Goal: Information Seeking & Learning: Learn about a topic

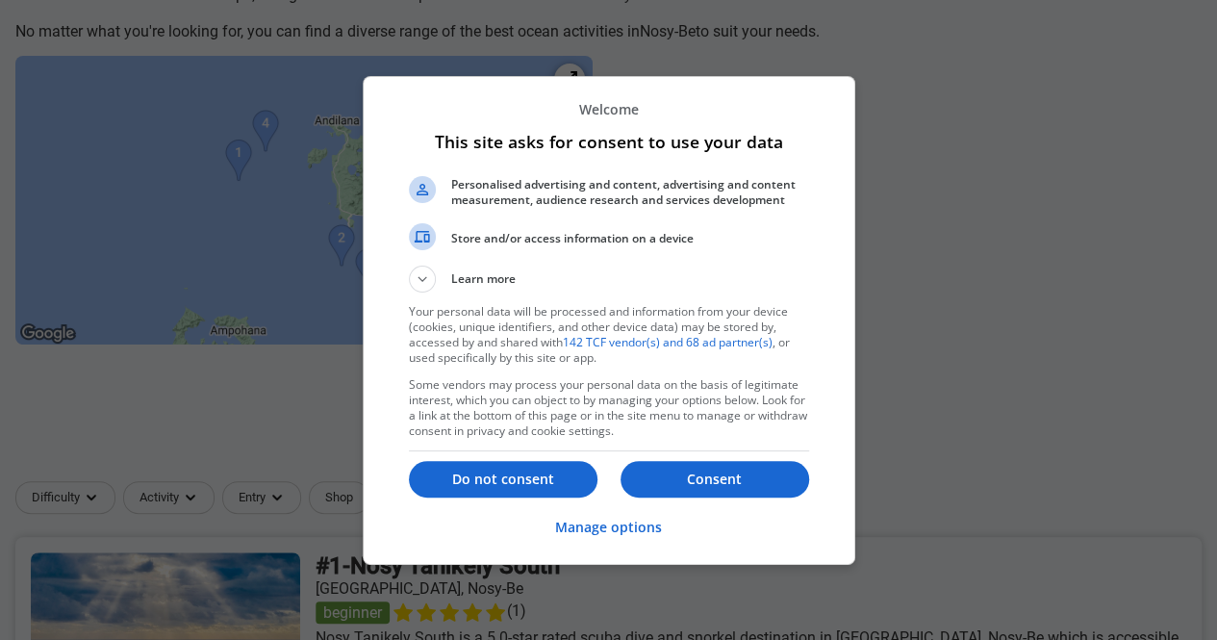
scroll to position [377, 0]
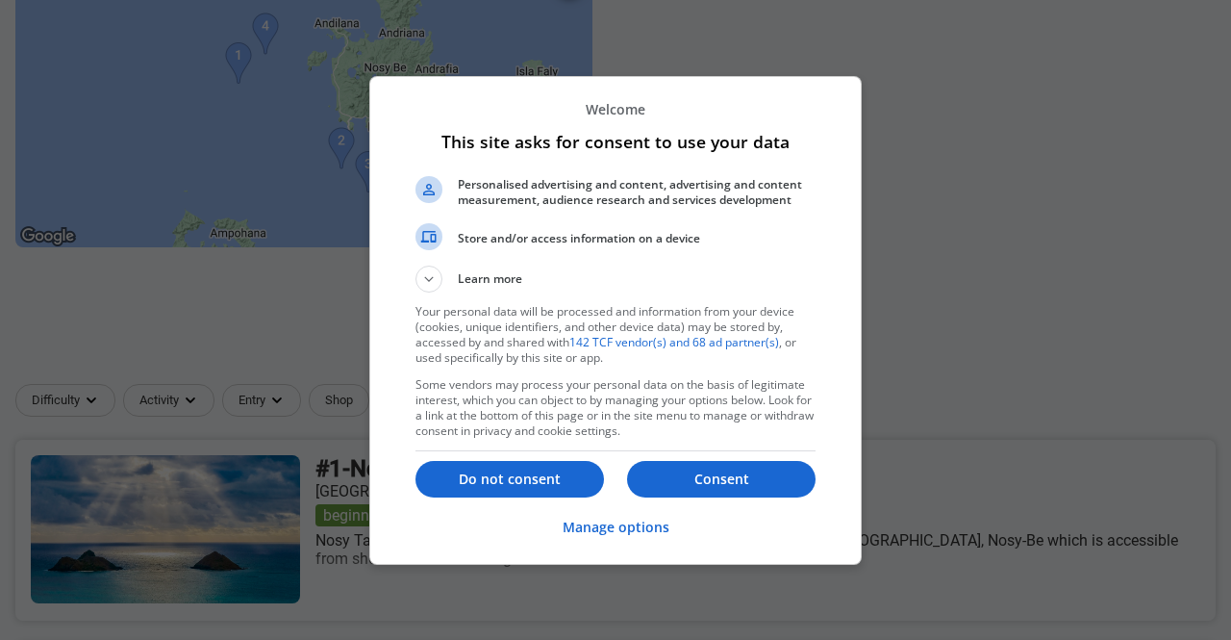
drag, startPoint x: 1225, startPoint y: 93, endPoint x: 1224, endPoint y: 181, distance: 87.6
click at [718, 467] on button "Consent" at bounding box center [721, 479] width 189 height 37
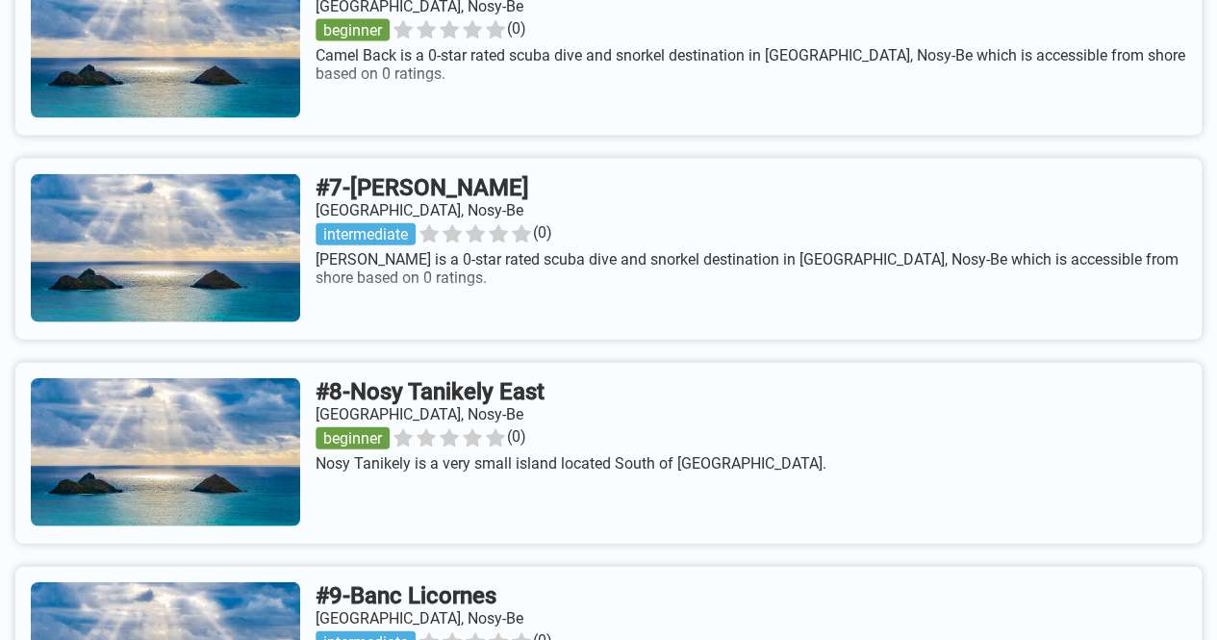
scroll to position [2161, 0]
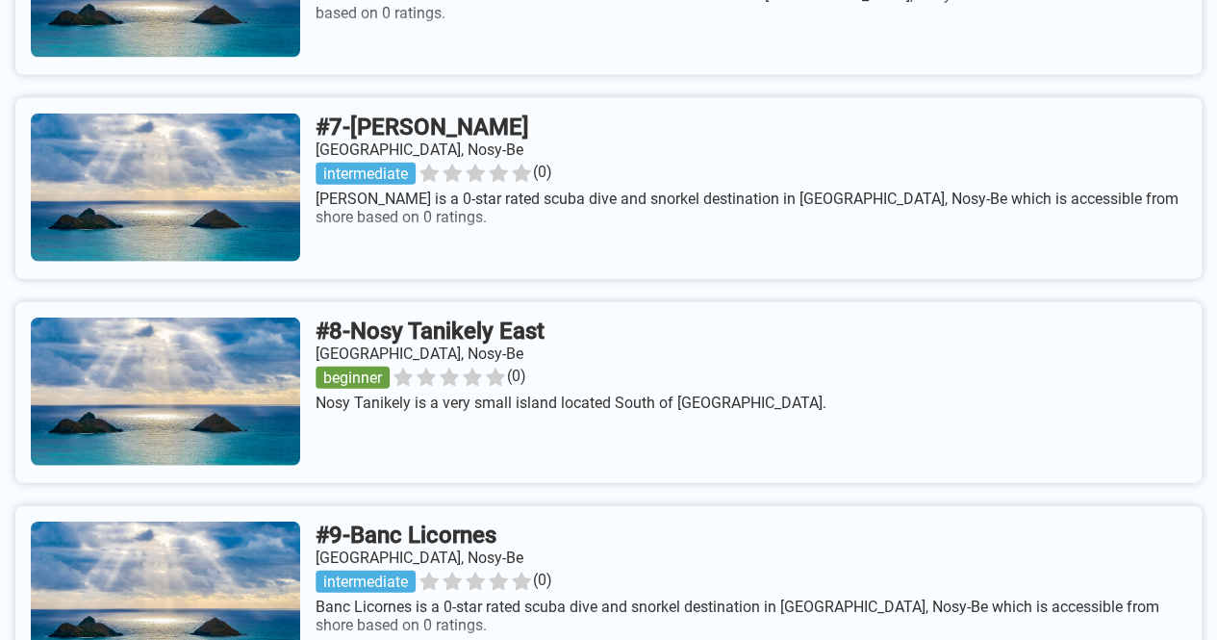
drag, startPoint x: 1222, startPoint y: 139, endPoint x: 1215, endPoint y: 443, distance: 305.0
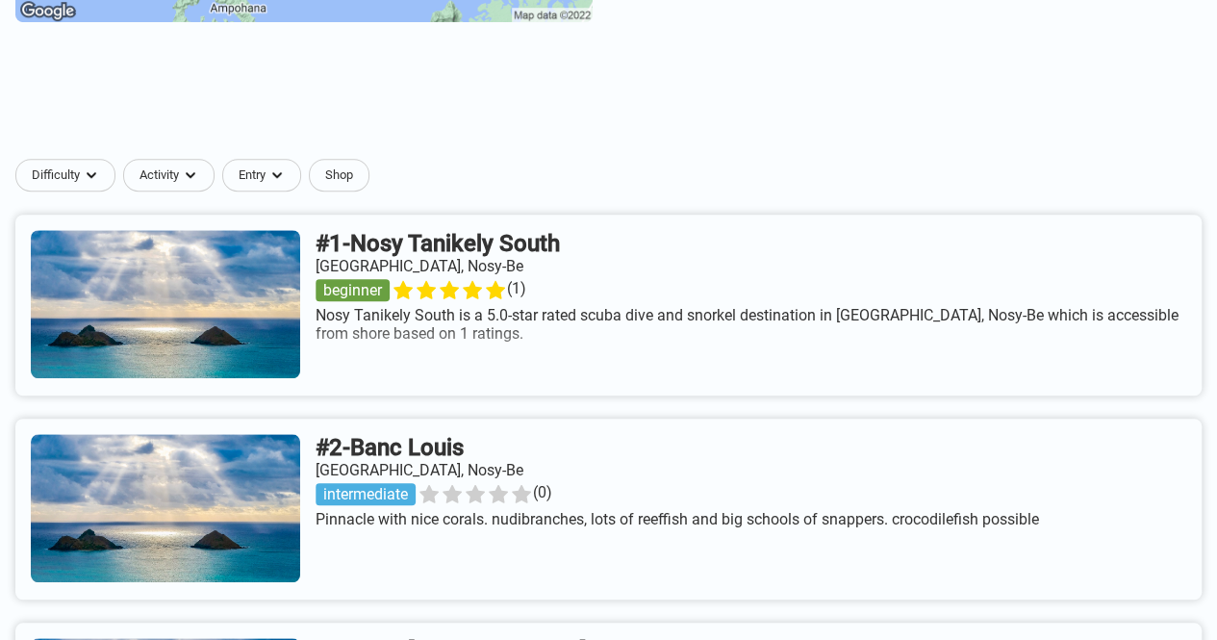
scroll to position [561, 0]
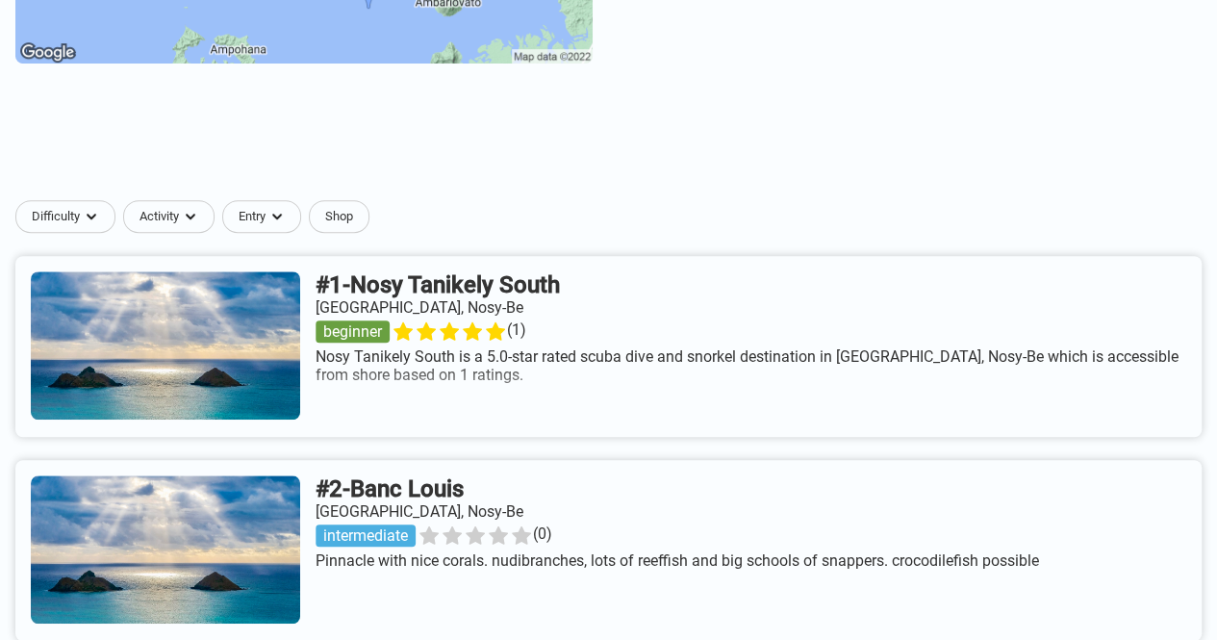
click at [629, 306] on link at bounding box center [608, 346] width 1186 height 181
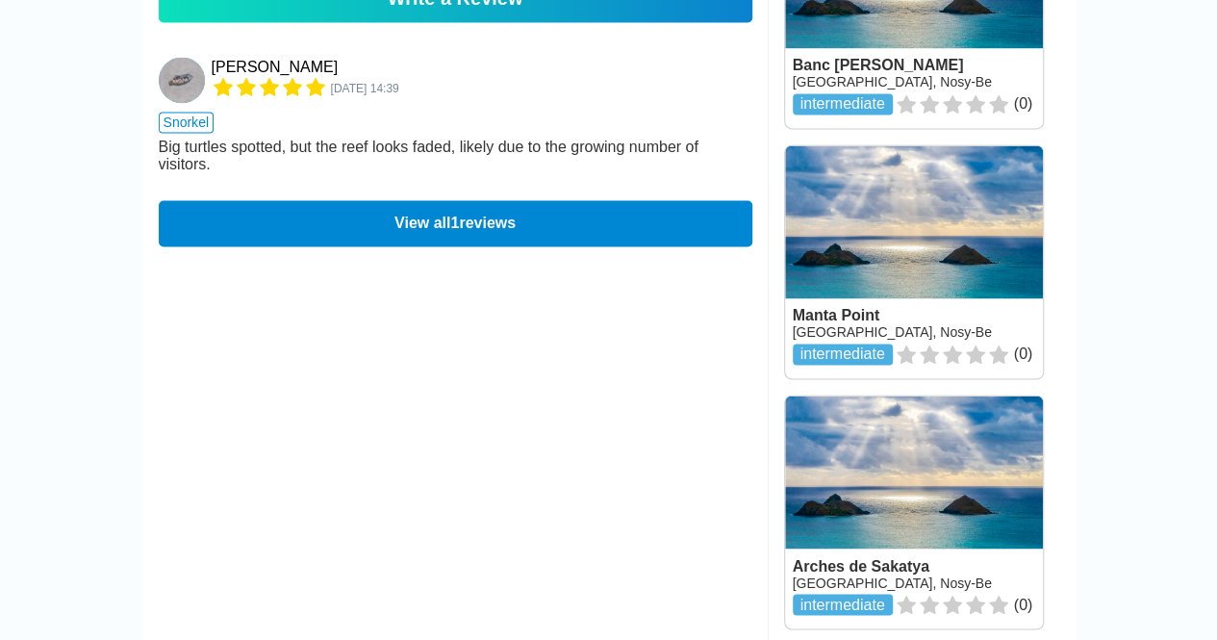
scroll to position [947, 0]
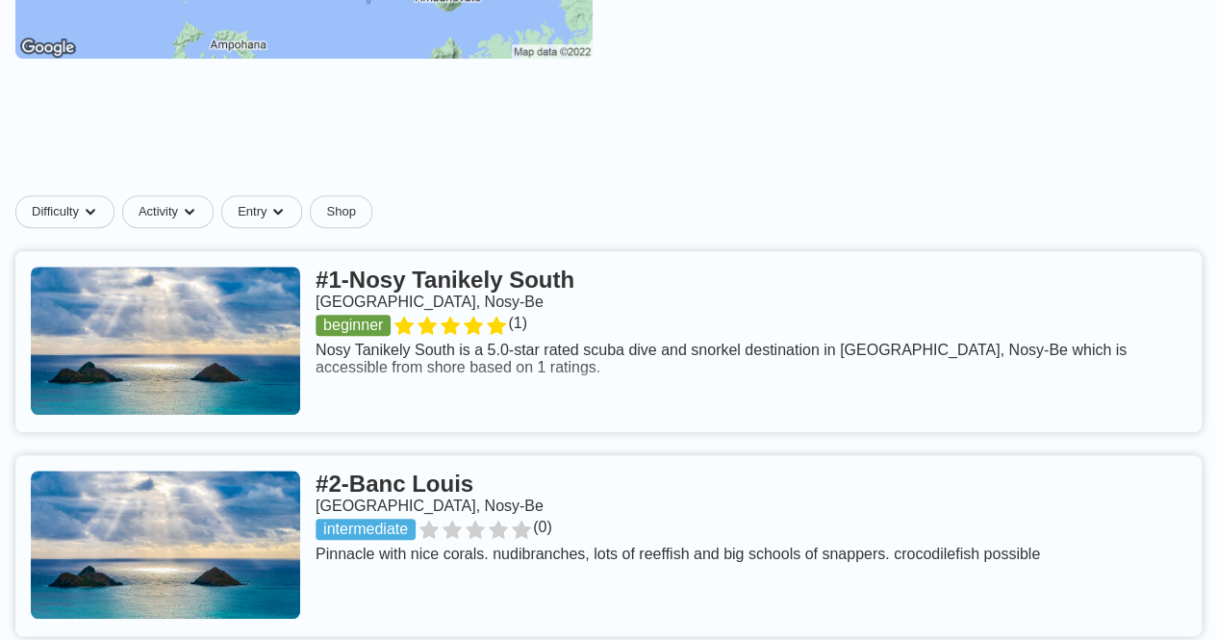
click at [464, 512] on link at bounding box center [608, 545] width 1186 height 181
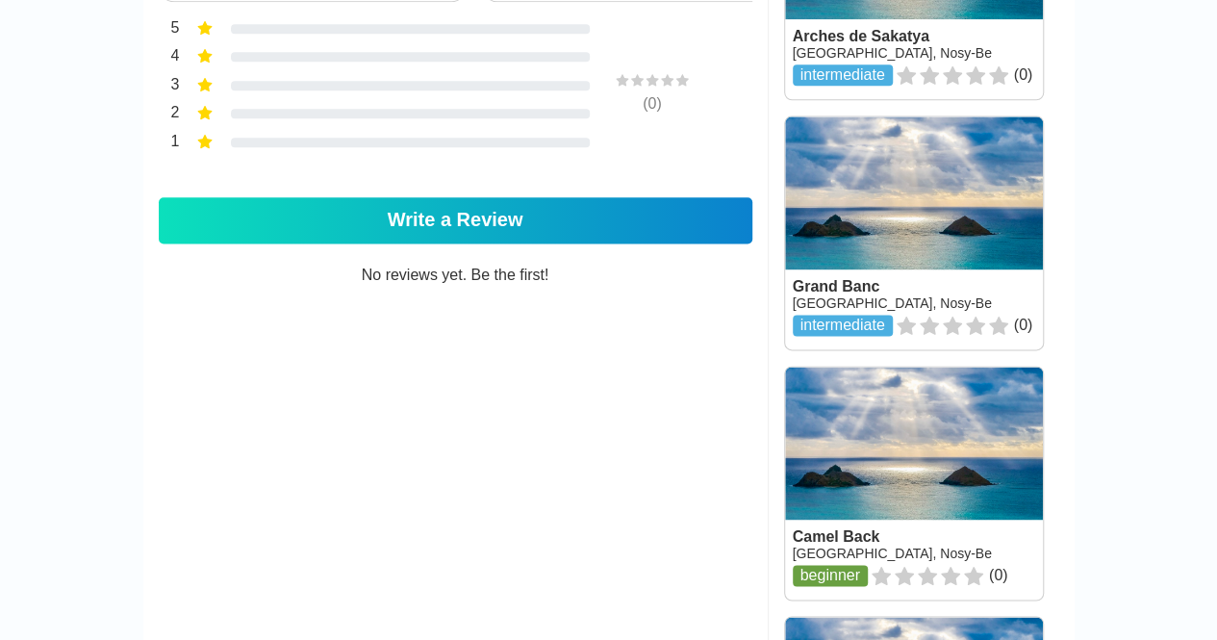
scroll to position [1146, 0]
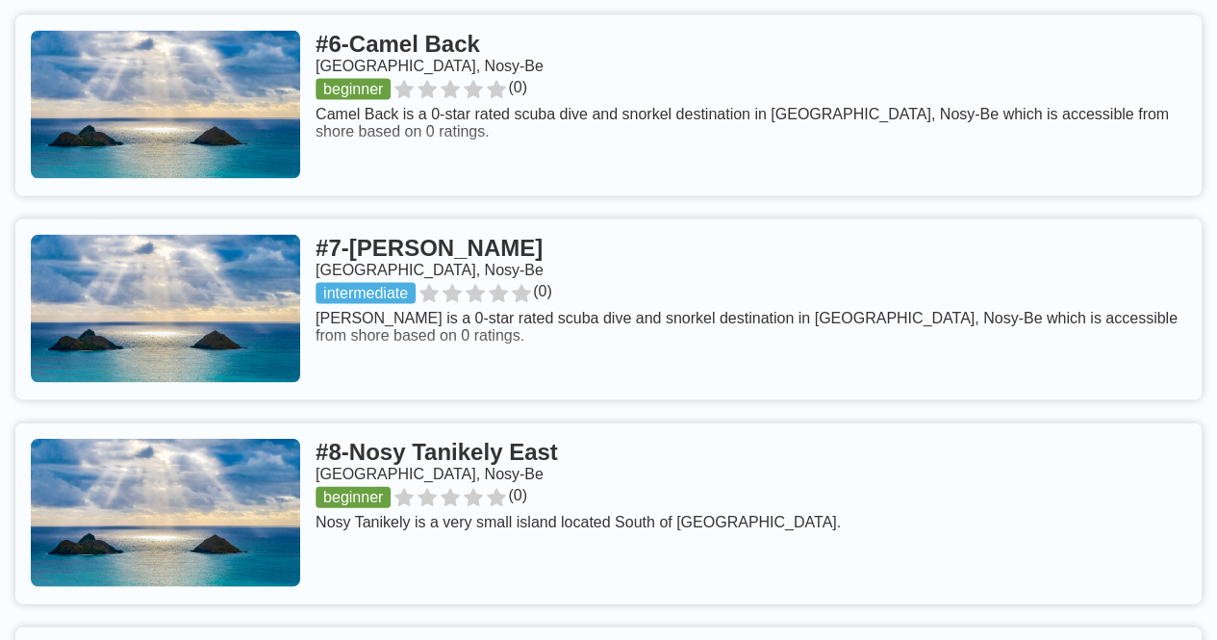
scroll to position [1877, 0]
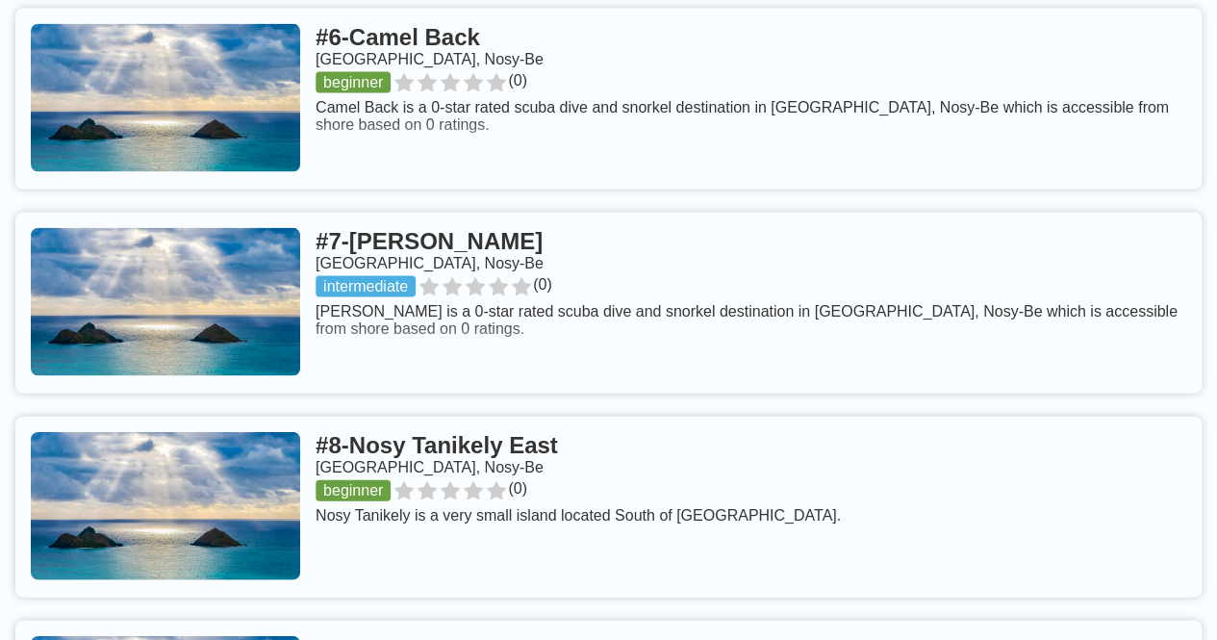
click at [452, 311] on link at bounding box center [608, 303] width 1186 height 181
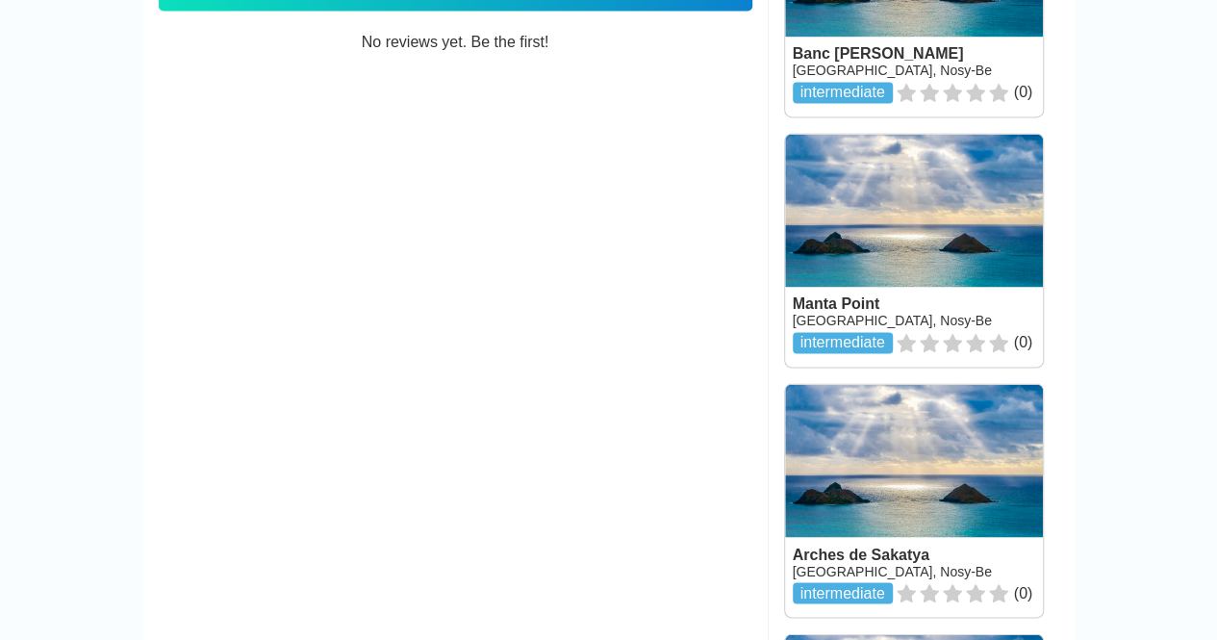
scroll to position [1402, 0]
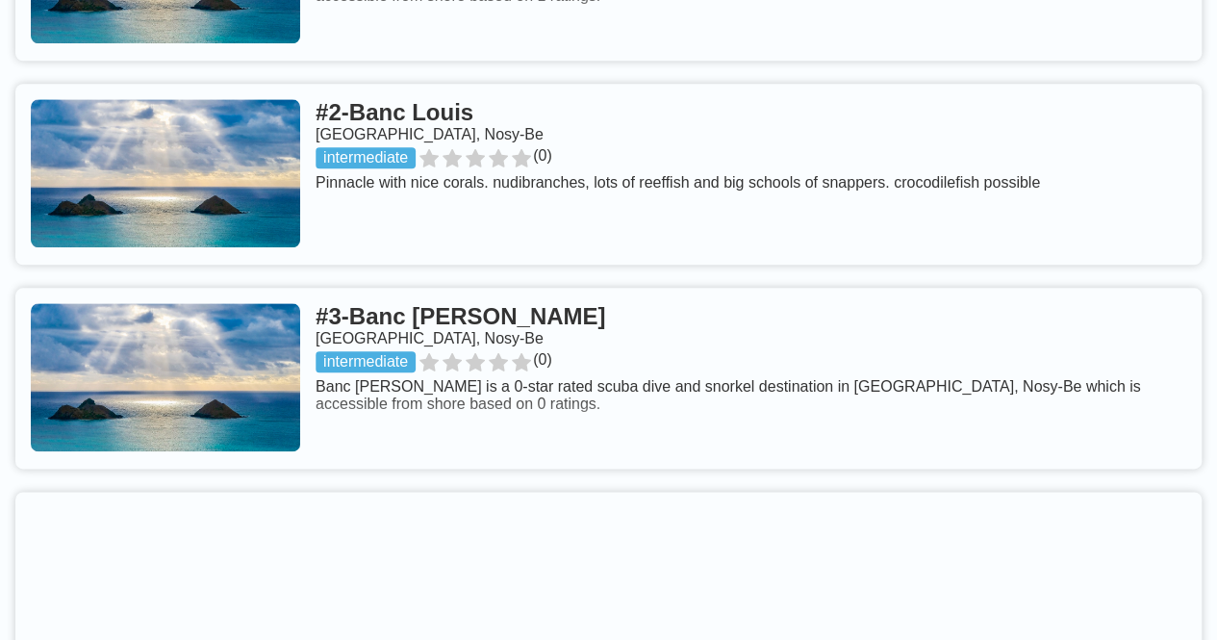
scroll to position [619, 0]
